Goal: Find specific page/section: Find specific page/section

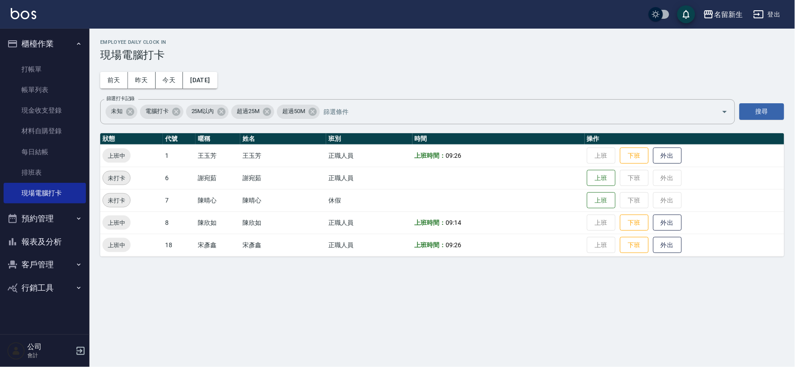
click at [51, 237] on button "報表及分析" at bounding box center [45, 241] width 82 height 23
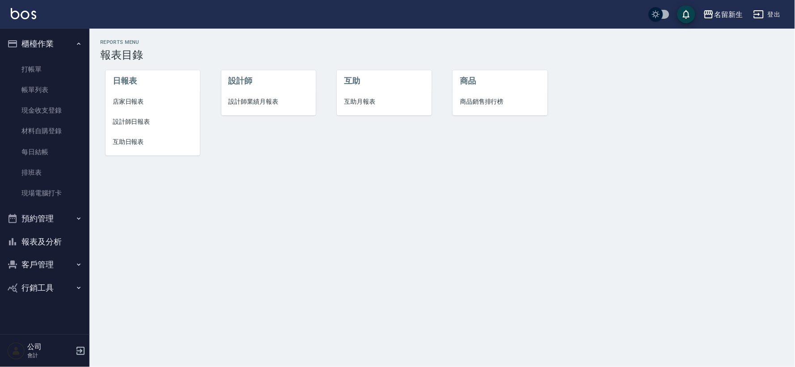
click at [361, 101] on span "互助月報表" at bounding box center [384, 101] width 80 height 9
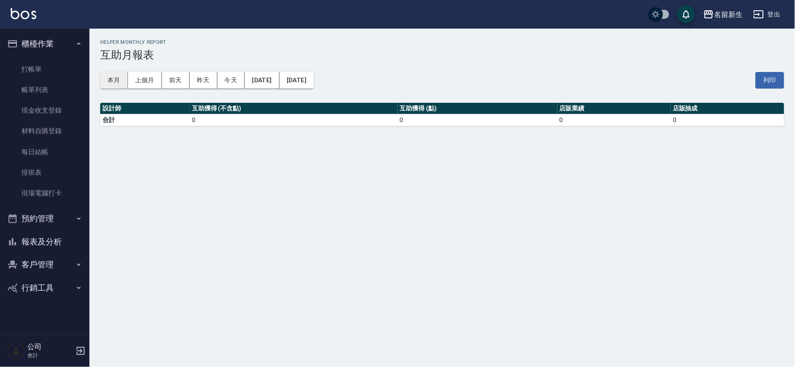
click at [110, 84] on button "本月" at bounding box center [114, 80] width 28 height 17
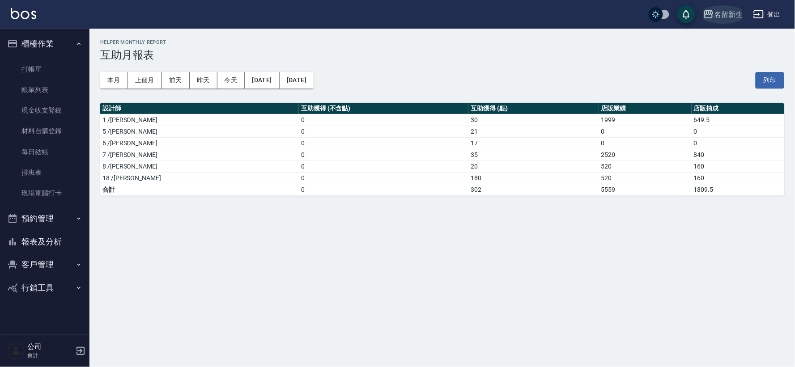
click at [715, 13] on div "名留新生" at bounding box center [728, 14] width 29 height 11
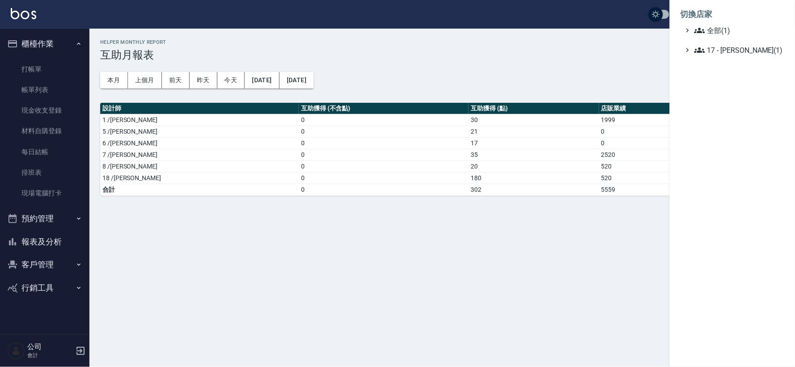
click at [610, 75] on div at bounding box center [397, 183] width 795 height 367
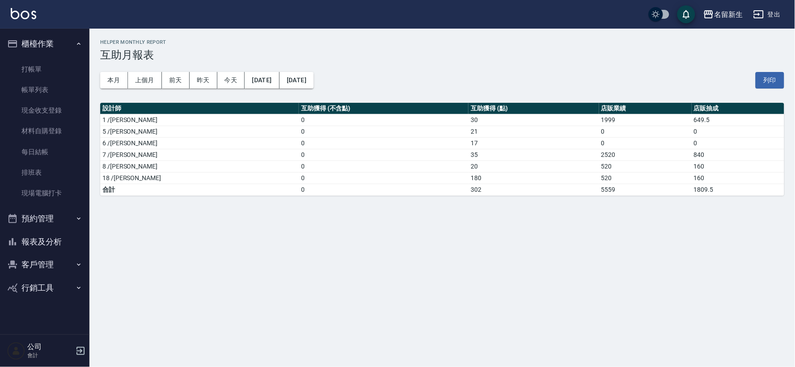
click at [47, 218] on button "預約管理" at bounding box center [45, 218] width 82 height 23
click at [55, 270] on button "客戶管理" at bounding box center [45, 264] width 82 height 23
click at [63, 292] on link "客戶列表" at bounding box center [45, 290] width 82 height 21
